Goal: Task Accomplishment & Management: Complete application form

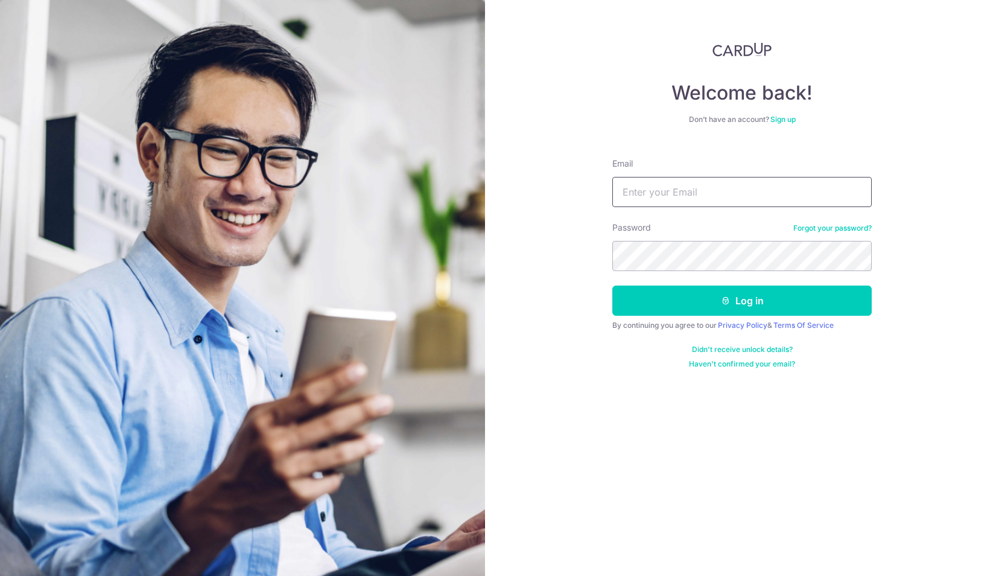
click at [730, 185] on input "Email" at bounding box center [742, 192] width 259 height 30
type input "[PERSON_NAME][EMAIL_ADDRESS][PERSON_NAME][DOMAIN_NAME]"
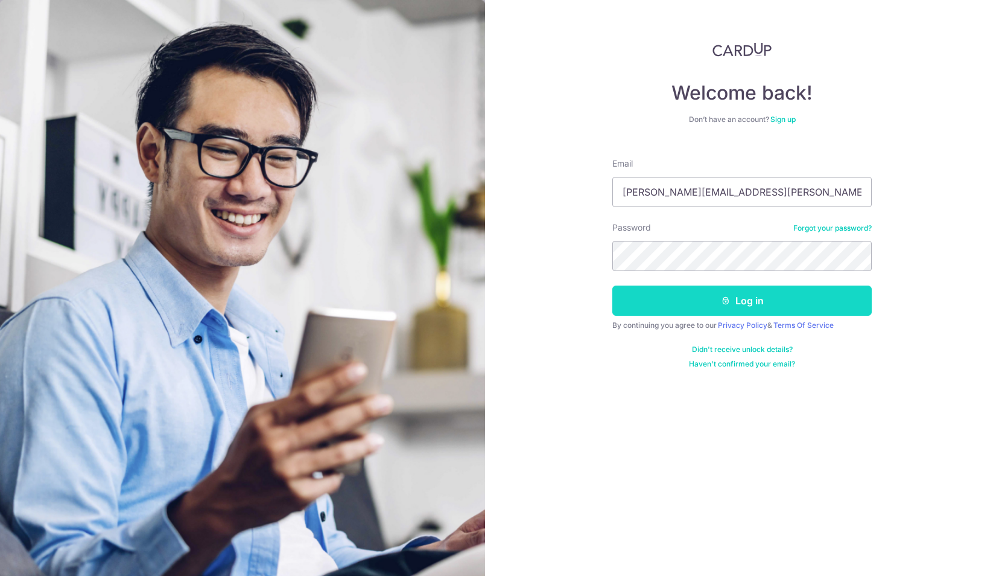
click at [765, 301] on button "Log in" at bounding box center [742, 300] width 259 height 30
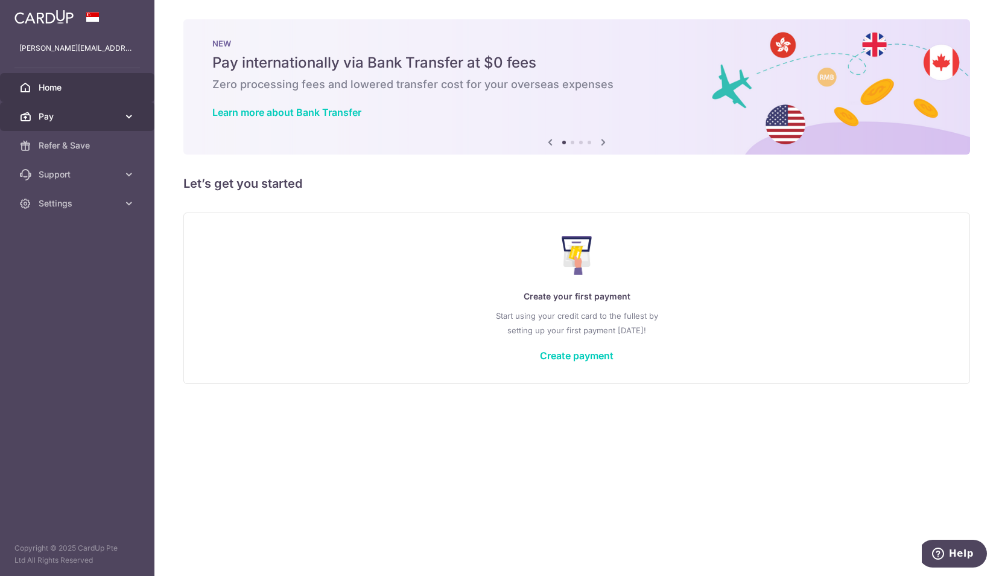
click at [128, 123] on link "Pay" at bounding box center [77, 116] width 154 height 29
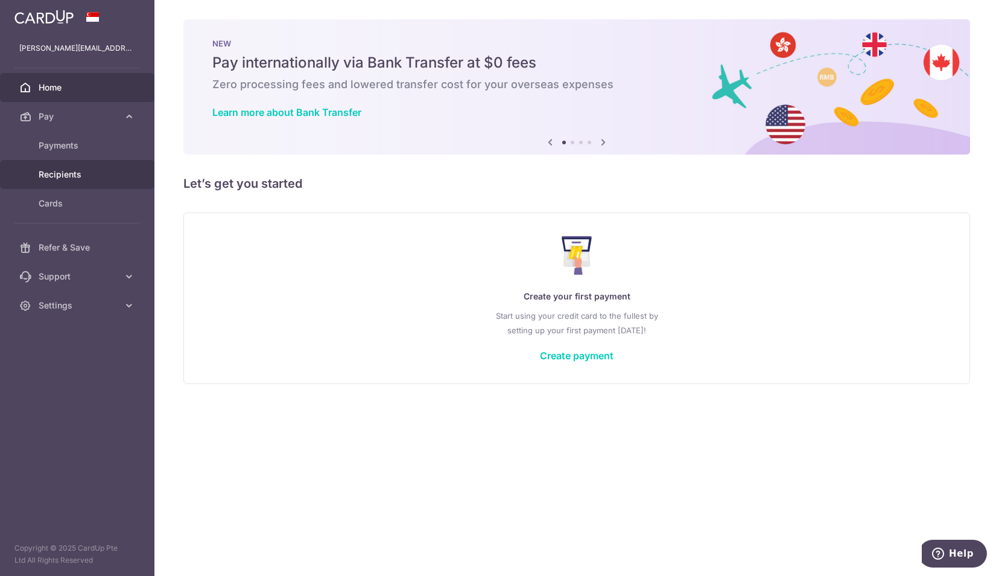
click at [92, 167] on link "Recipients" at bounding box center [77, 174] width 154 height 29
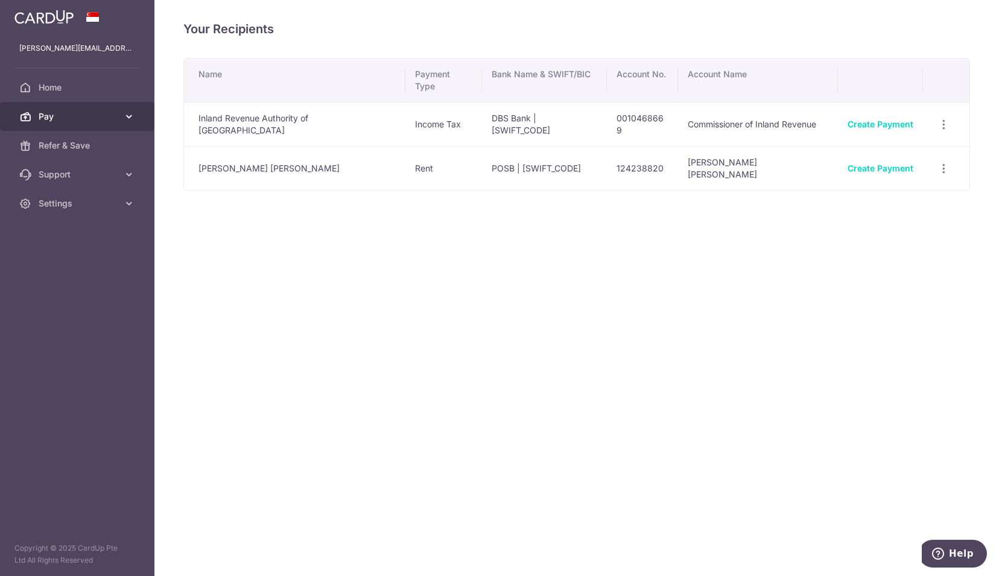
click at [127, 118] on icon at bounding box center [129, 116] width 12 height 12
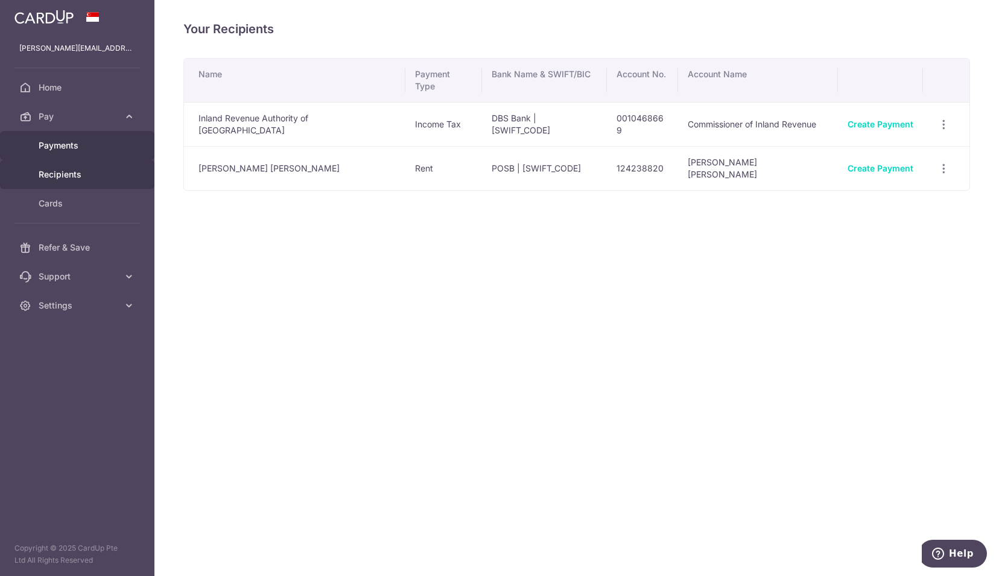
click at [103, 140] on span "Payments" at bounding box center [79, 145] width 80 height 12
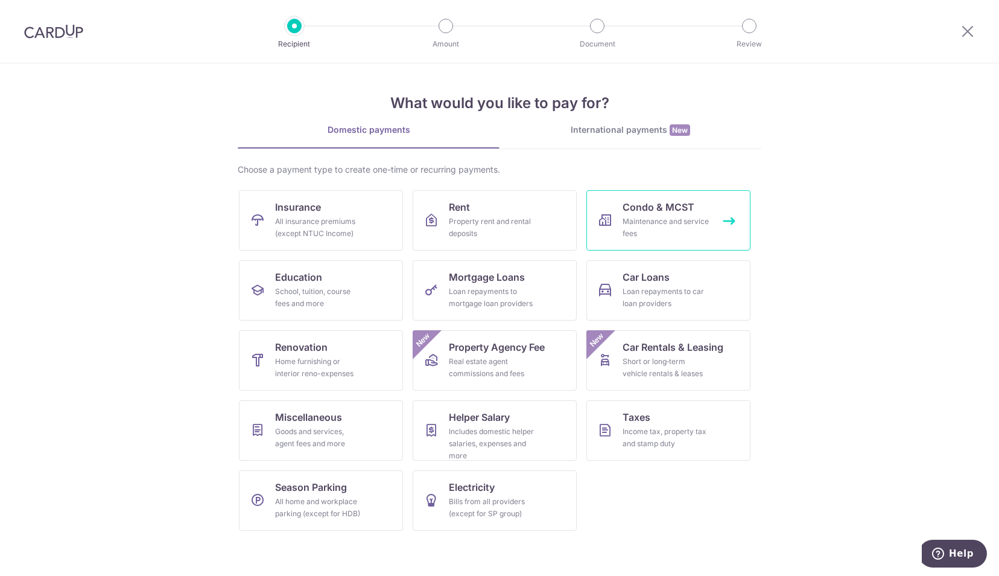
click at [674, 212] on span "Condo & MCST" at bounding box center [659, 207] width 72 height 14
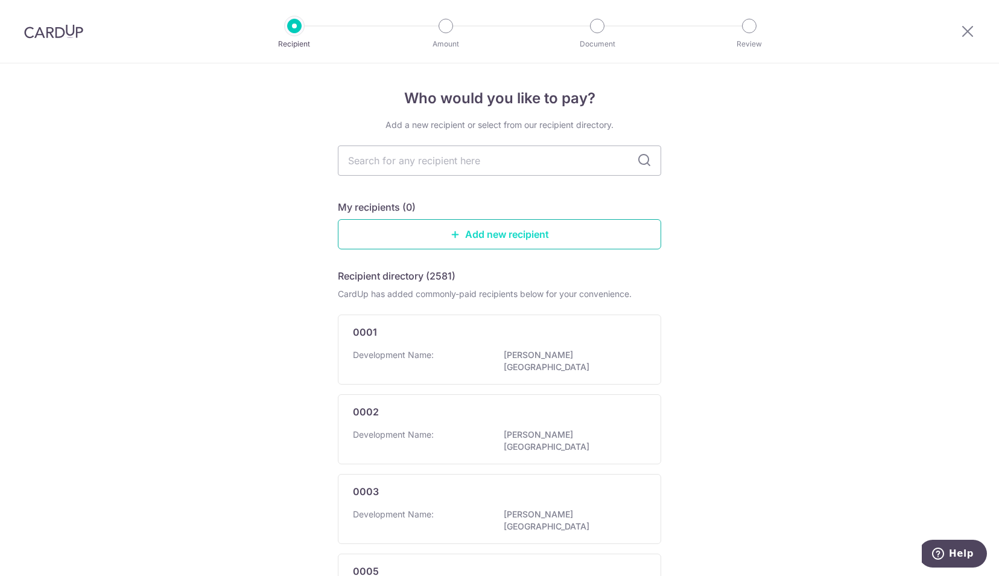
click at [510, 238] on link "Add new recipient" at bounding box center [499, 234] width 323 height 30
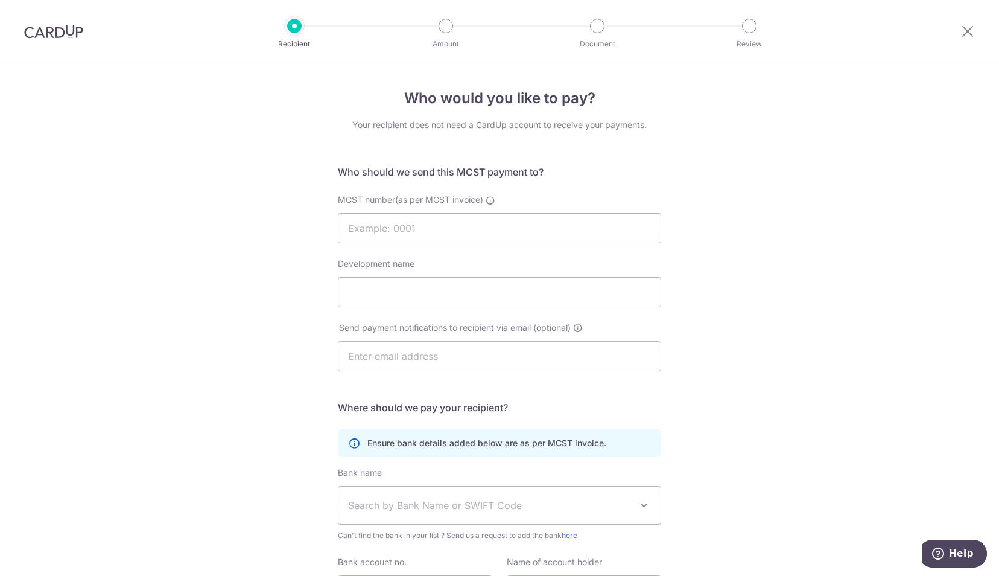
scroll to position [125, 0]
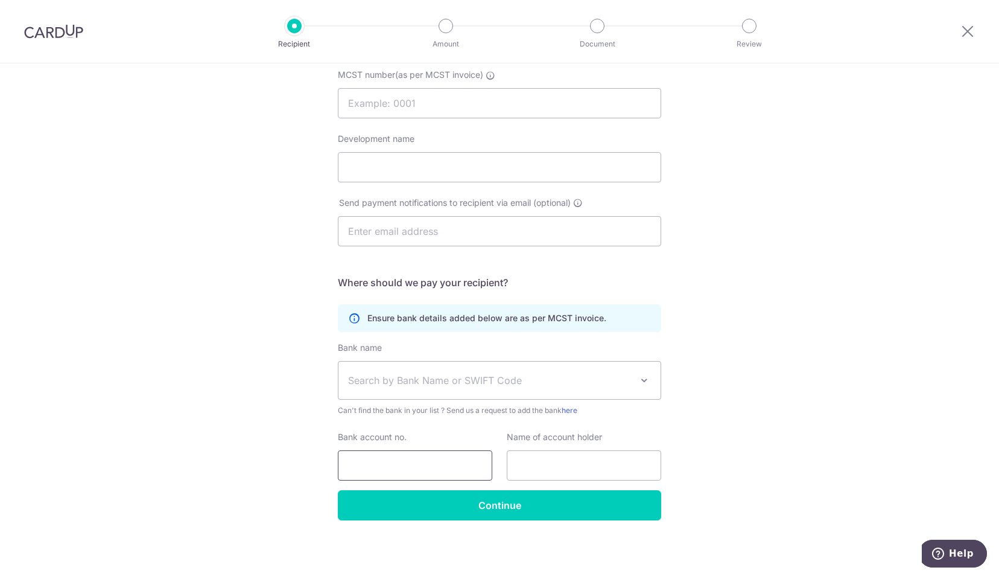
click at [410, 468] on input "Bank account no." at bounding box center [415, 465] width 154 height 30
click at [551, 466] on input "text" at bounding box center [584, 465] width 154 height 30
click at [905, 333] on div "Who would you like to pay? Your recipient does not need a CardUp account to rec…" at bounding box center [499, 257] width 999 height 638
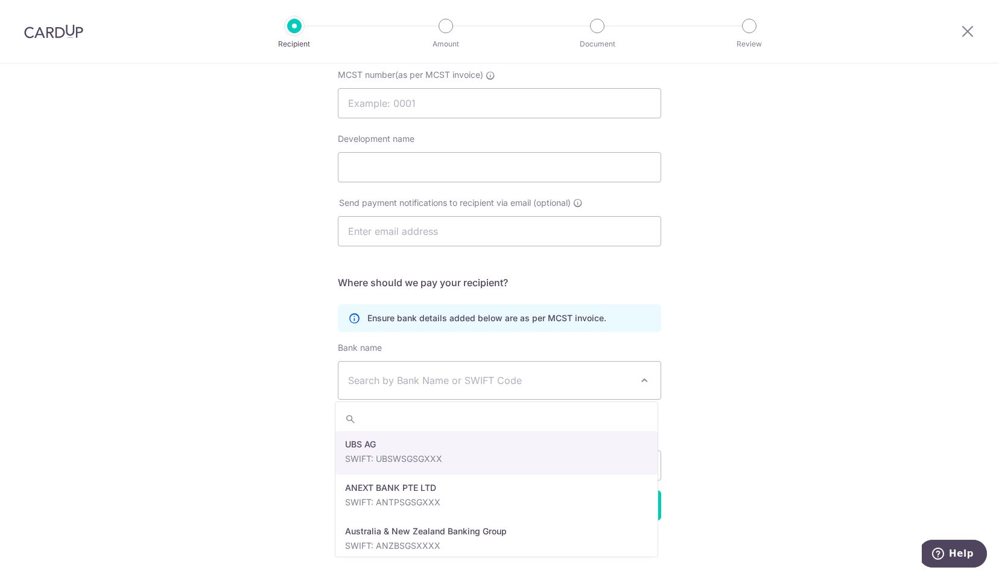
click at [641, 381] on span at bounding box center [644, 380] width 14 height 14
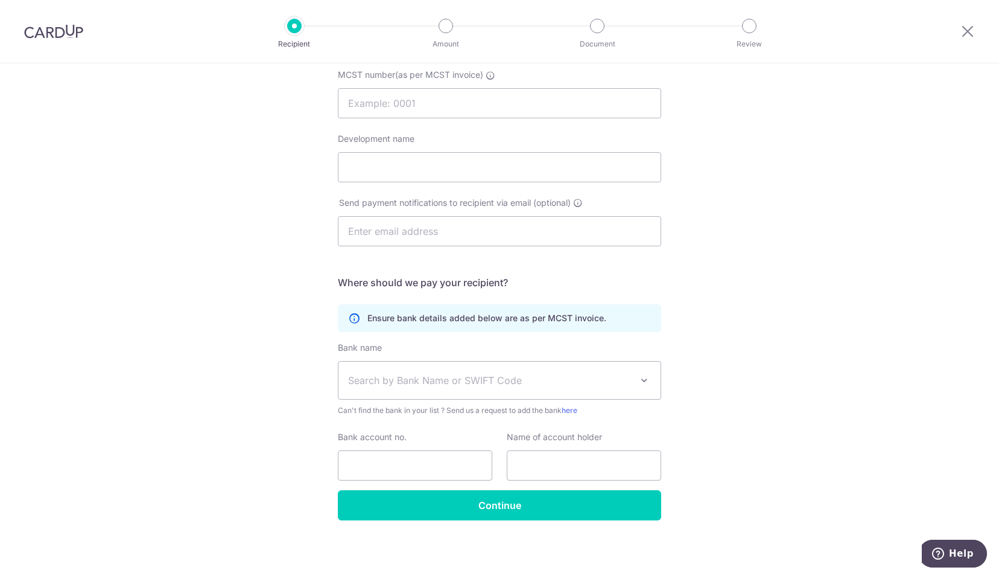
click at [503, 380] on span "Search by Bank Name or SWIFT Code" at bounding box center [490, 380] width 284 height 14
type input "BKID"
click at [602, 449] on link "here" at bounding box center [595, 448] width 16 height 9
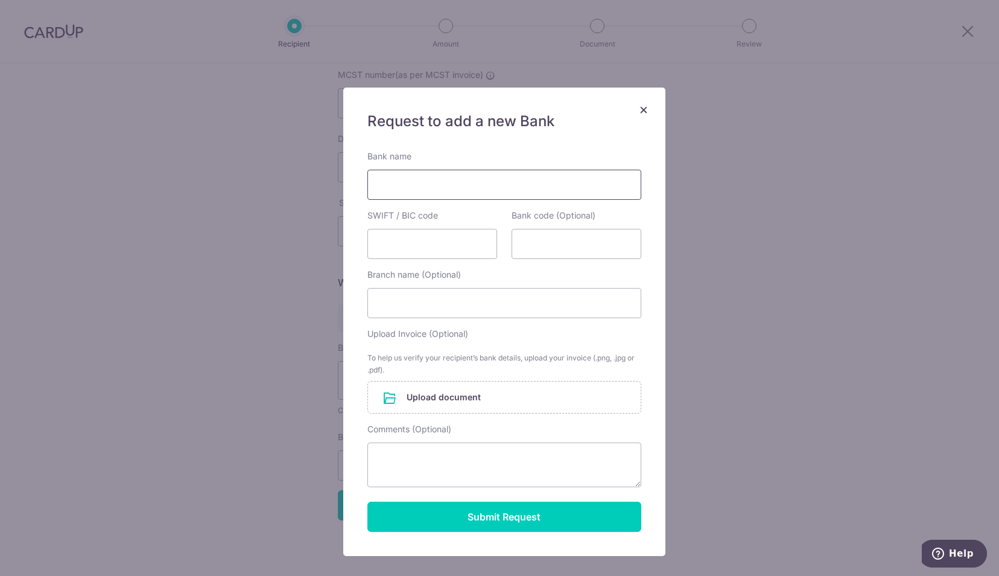
click at [408, 188] on input "Bank name" at bounding box center [505, 185] width 274 height 30
type input "Bank of India"
type input "2637"
type input "[PERSON_NAME]"
type input "[PERSON_NAME][EMAIL_ADDRESS][PERSON_NAME][DOMAIN_NAME]"
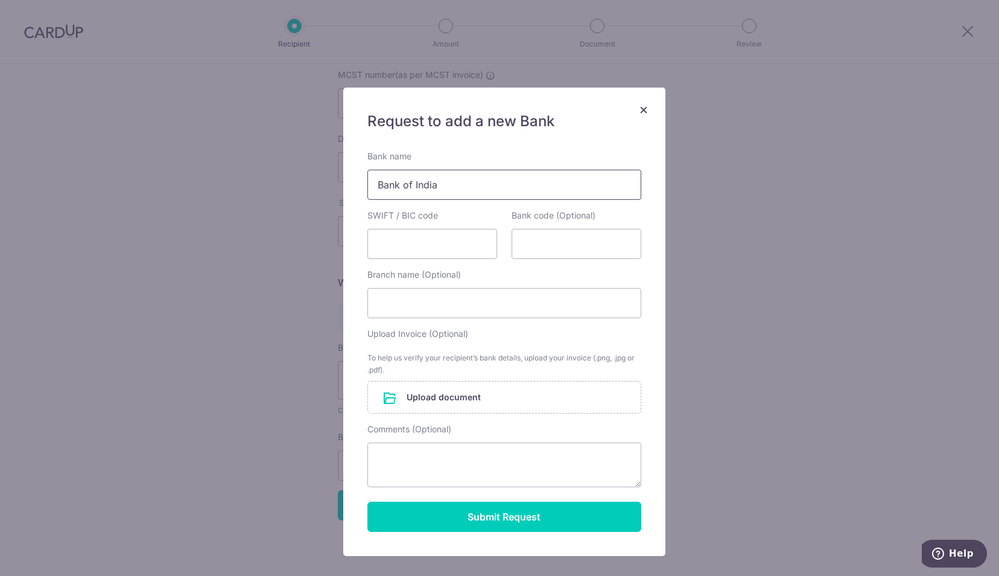
type input "[PERSON_NAME]"
type input "650120501000514"
type input "7108 /001"
click at [463, 241] on input "650120501000514" at bounding box center [433, 244] width 130 height 30
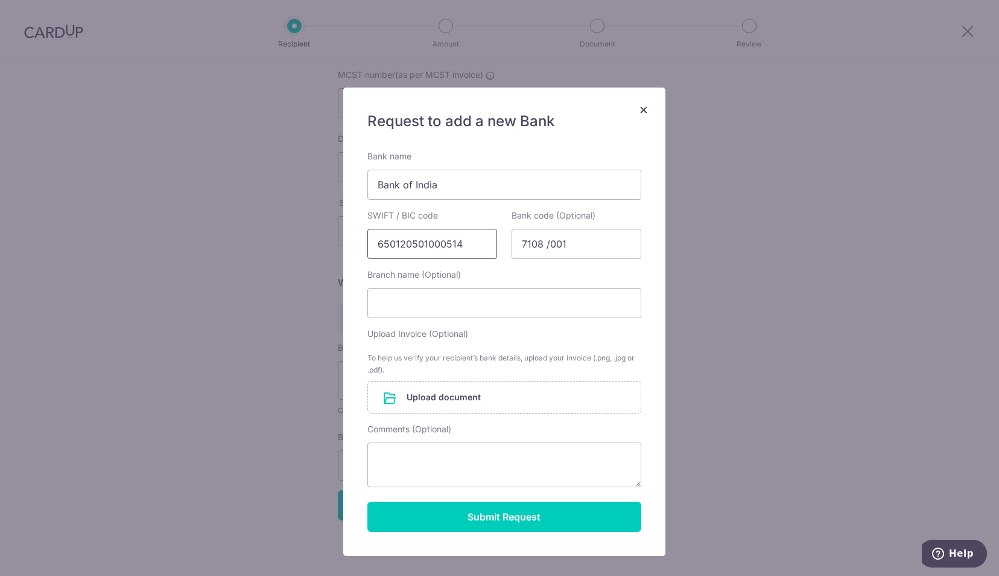
click at [463, 241] on input "650120501000514" at bounding box center [433, 244] width 130 height 30
click at [463, 241] on input "SWIFT / BIC code" at bounding box center [433, 244] width 130 height 30
type input "BKIDSGSG"
click at [438, 302] on input "Branch name (Optional)" at bounding box center [505, 303] width 274 height 30
click at [424, 403] on input "file" at bounding box center [504, 396] width 273 height 31
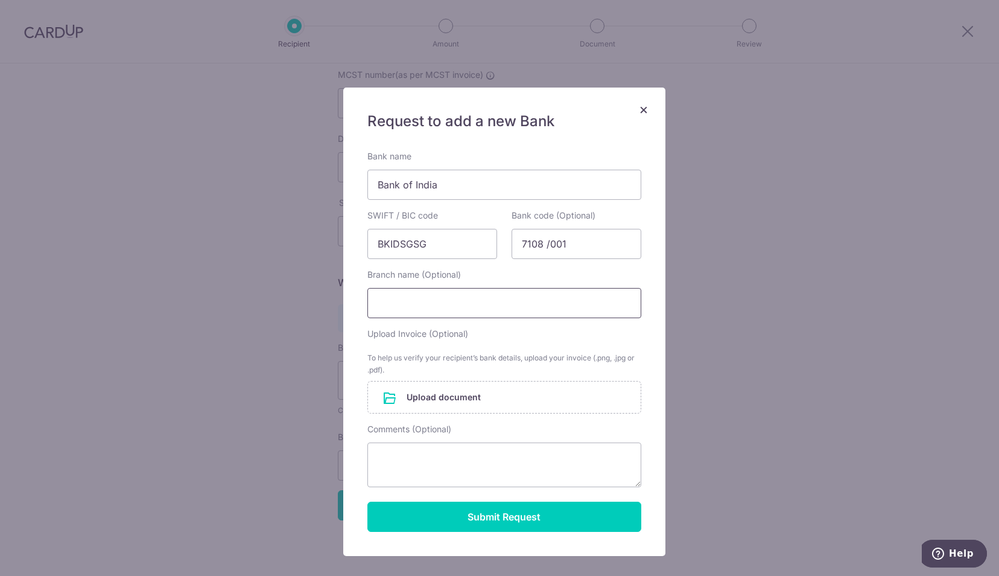
click at [441, 305] on input "Branch name (Optional)" at bounding box center [505, 303] width 274 height 30
click at [460, 396] on input "file" at bounding box center [504, 396] width 273 height 31
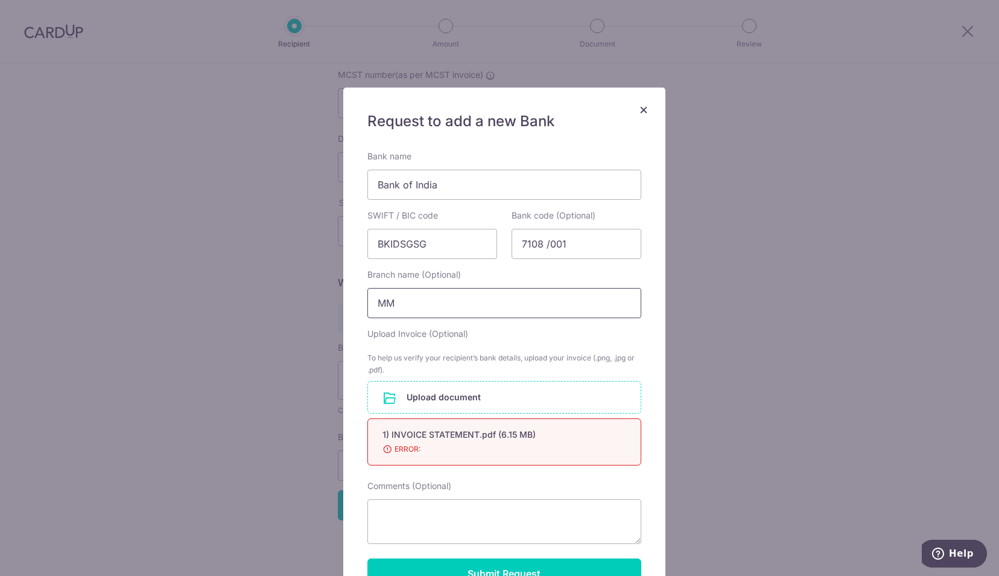
click at [413, 301] on input "MM" at bounding box center [505, 303] width 274 height 30
type input "M"
click at [408, 449] on span "ERROR:" at bounding box center [490, 449] width 215 height 12
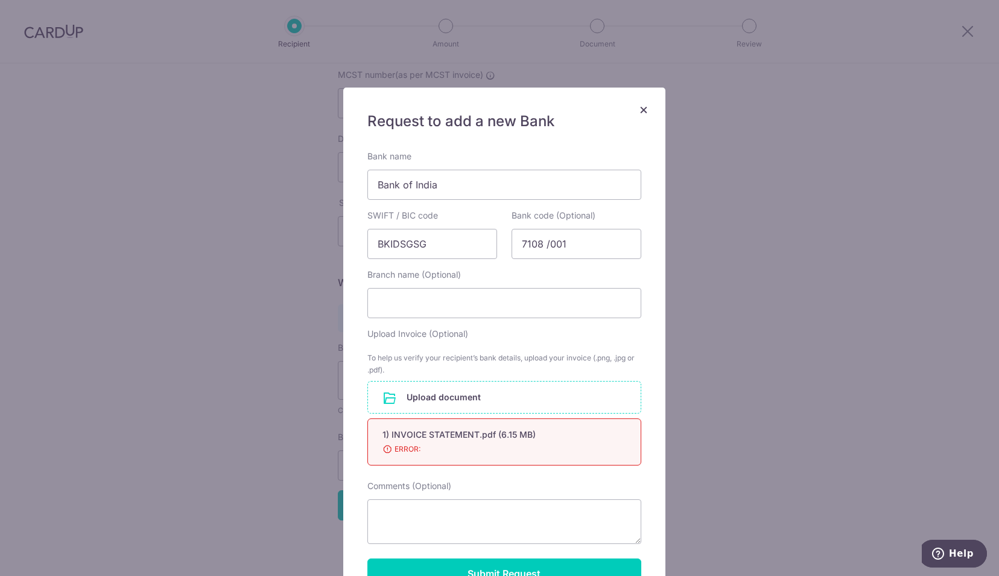
drag, startPoint x: 408, startPoint y: 449, endPoint x: 458, endPoint y: 465, distance: 52.7
click at [458, 465] on div "Upload Invoice (Optional) To help us verify your recipient’s bank details, uplo…" at bounding box center [504, 399] width 288 height 142
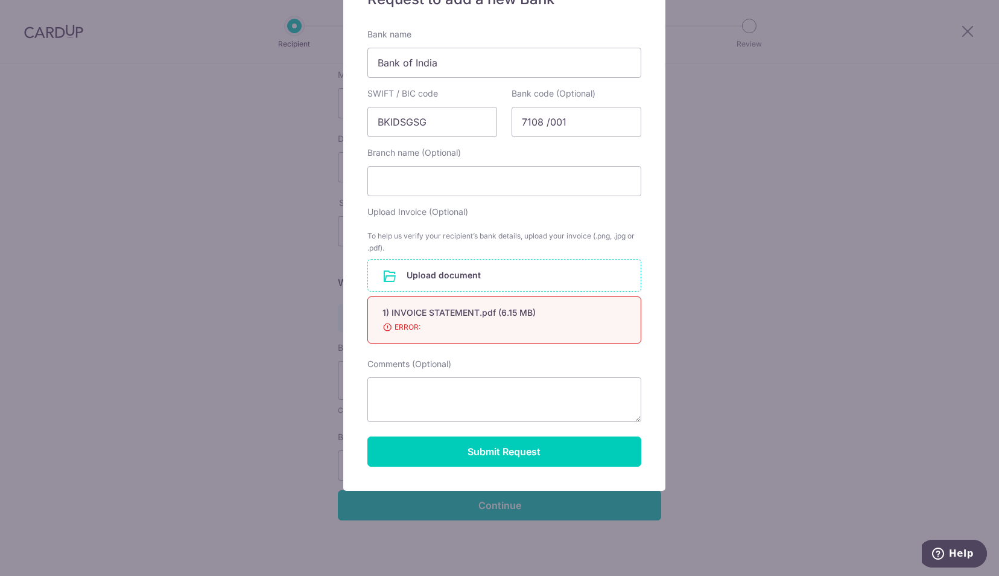
click at [477, 314] on div "1) INVOICE STATEMENT.pdf (6.15 MB)" at bounding box center [490, 313] width 215 height 12
drag, startPoint x: 477, startPoint y: 314, endPoint x: 439, endPoint y: 264, distance: 62.8
click at [439, 264] on input "file" at bounding box center [504, 274] width 273 height 31
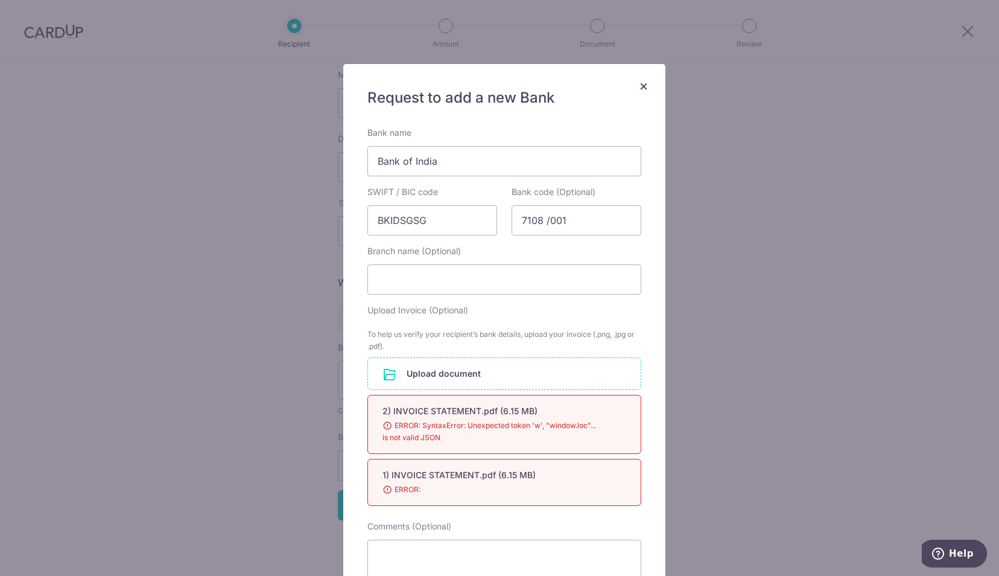
scroll to position [7, 0]
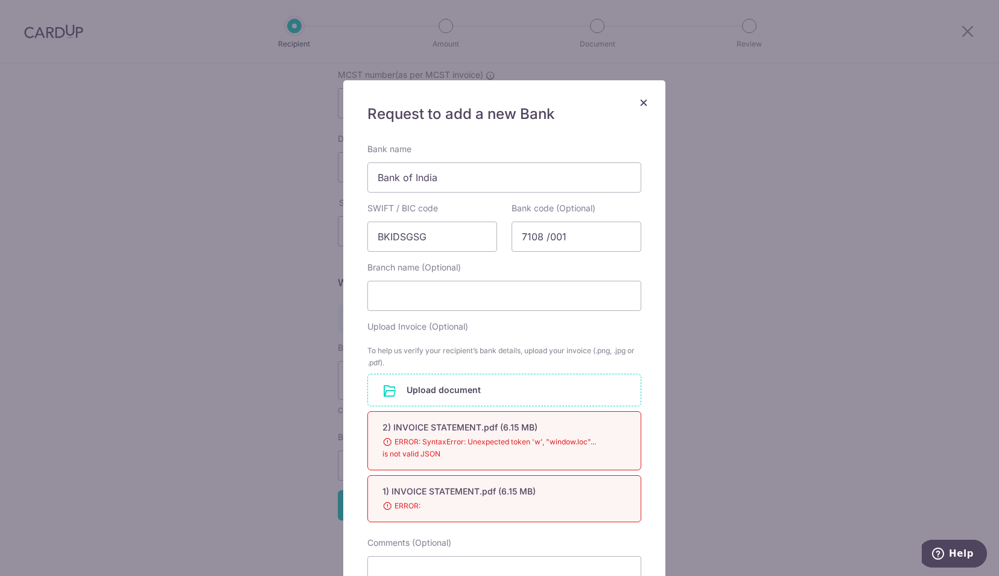
click at [640, 103] on span "×" at bounding box center [644, 102] width 10 height 18
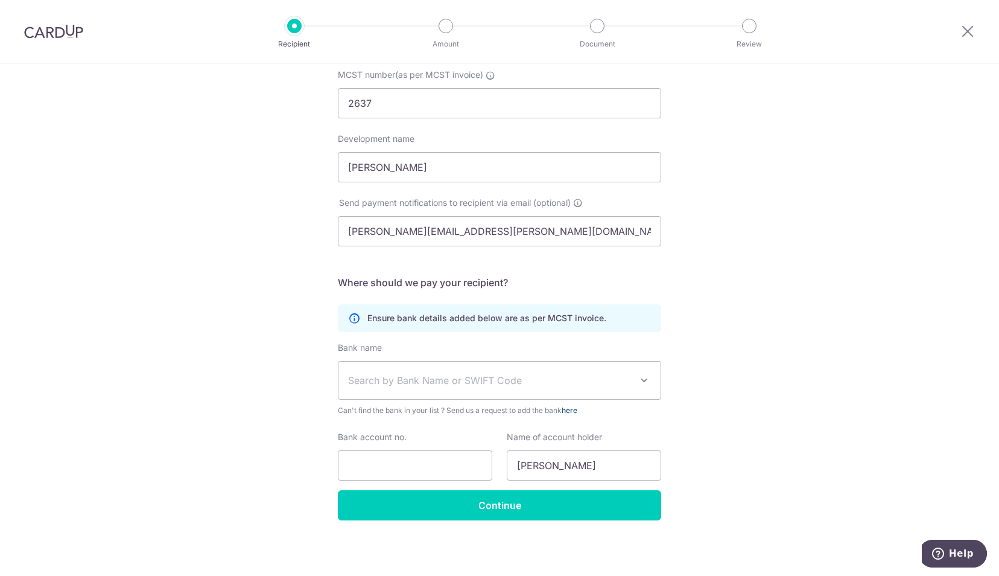
click at [573, 413] on link "here" at bounding box center [570, 410] width 16 height 9
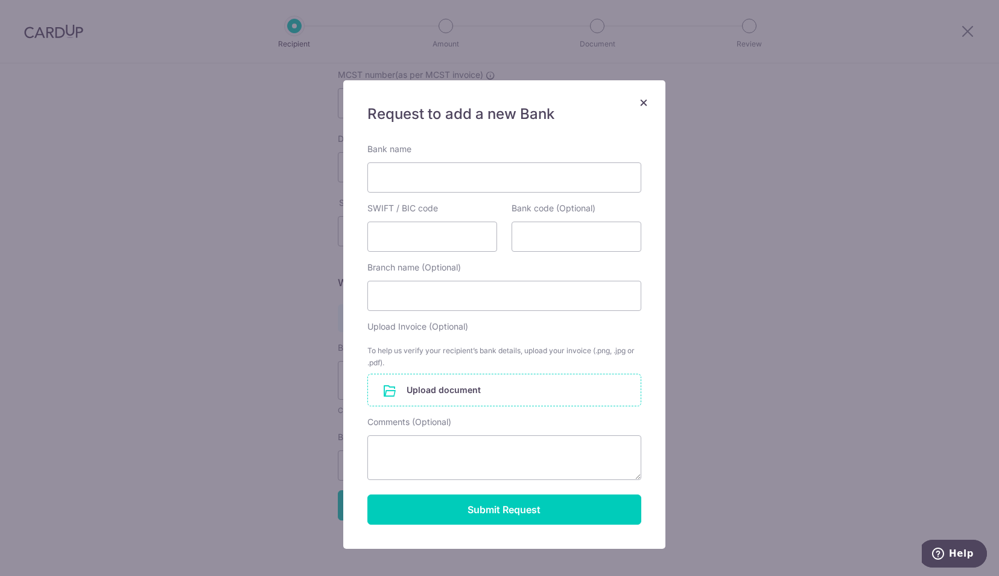
scroll to position [0, 0]
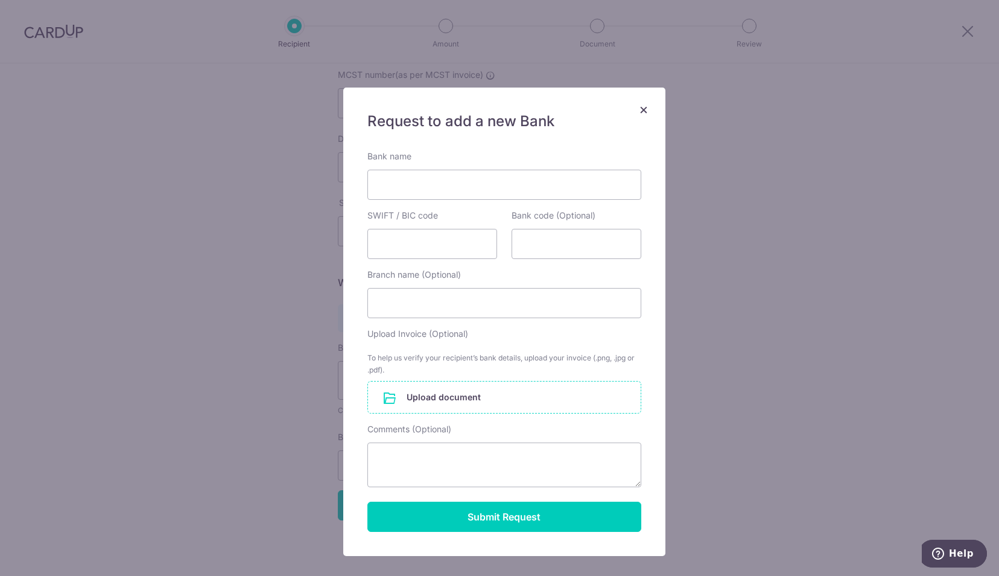
click at [535, 138] on div "Request to add a new Bank Bank name SWIFT / BIC code Bank code (Optional) Branc…" at bounding box center [504, 322] width 322 height 468
click at [575, 186] on input "Bank name" at bounding box center [505, 185] width 274 height 30
type input "Bank of India"
type input "K"
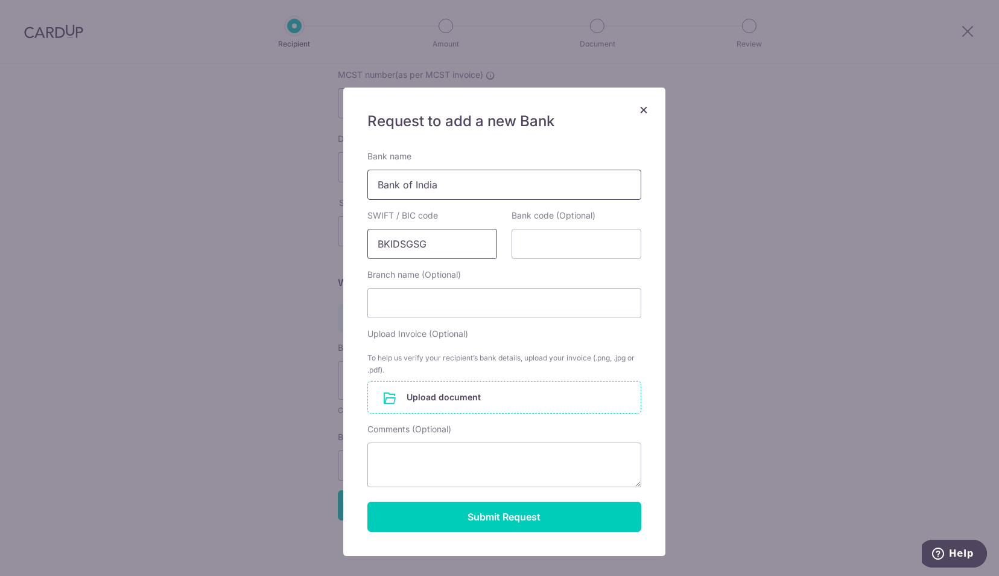
type input "BKIDSGSG"
type input "7108"
click at [409, 306] on input "Branch name (Optional)" at bounding box center [505, 303] width 274 height 30
click at [412, 396] on input "file" at bounding box center [504, 396] width 273 height 31
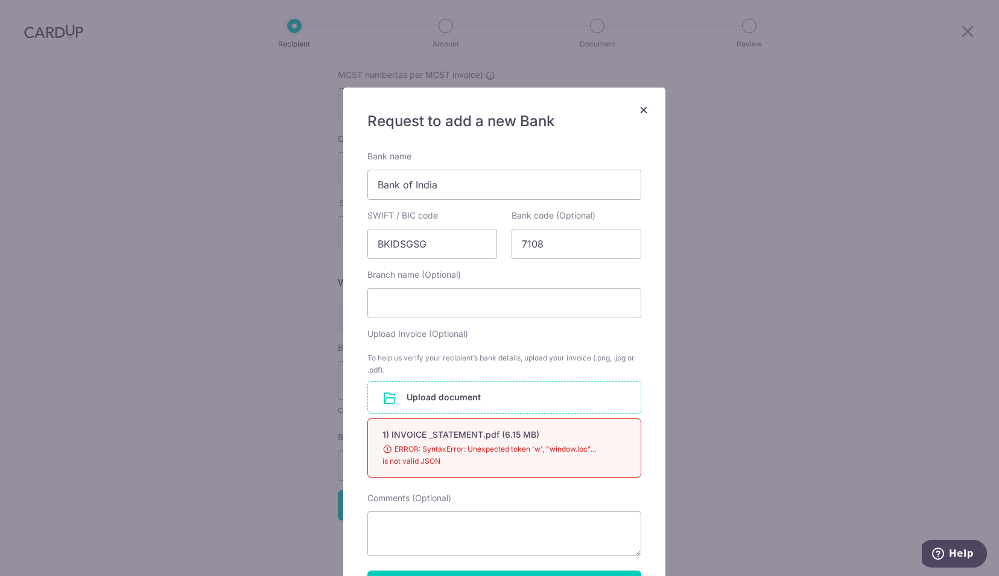
click at [434, 450] on span "ERROR: SyntaxError: Unexpected token 'w', "window.loc"... is not valid JSON" at bounding box center [490, 455] width 215 height 24
click at [637, 109] on button "×" at bounding box center [644, 109] width 14 height 14
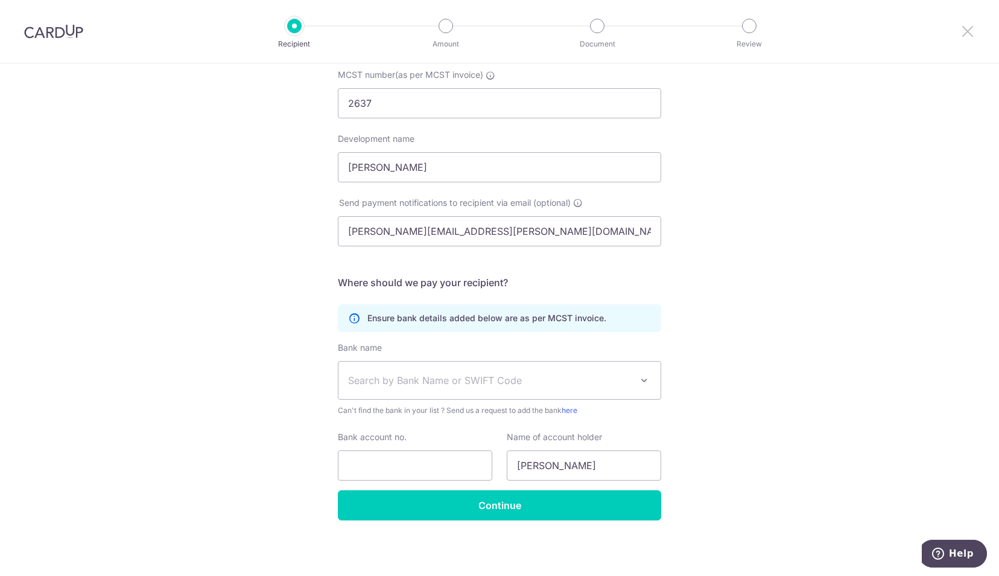
click at [971, 35] on icon at bounding box center [968, 31] width 14 height 15
